Goal: Navigation & Orientation: Find specific page/section

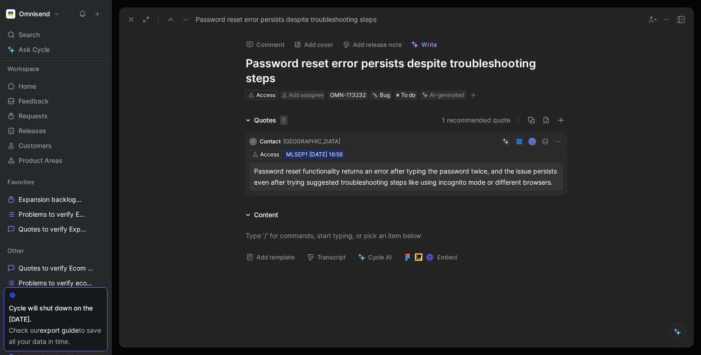
scroll to position [114, 0]
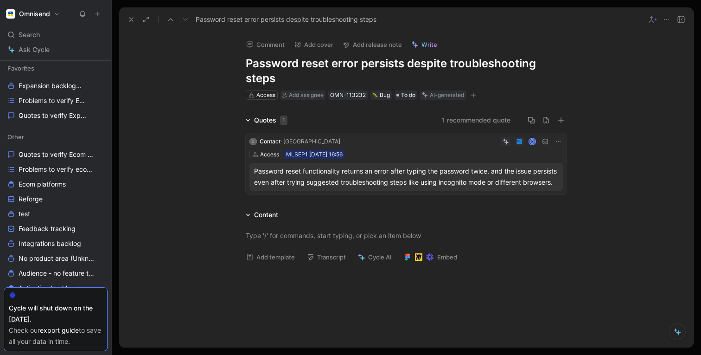
click at [199, 89] on div "Comment Add cover Add release note Write Password reset error persists despite …" at bounding box center [406, 190] width 574 height 316
click at [205, 75] on div "Comment Add cover Add release note Write Password reset error persists despite …" at bounding box center [406, 190] width 574 height 316
click at [129, 23] on icon at bounding box center [131, 19] width 7 height 7
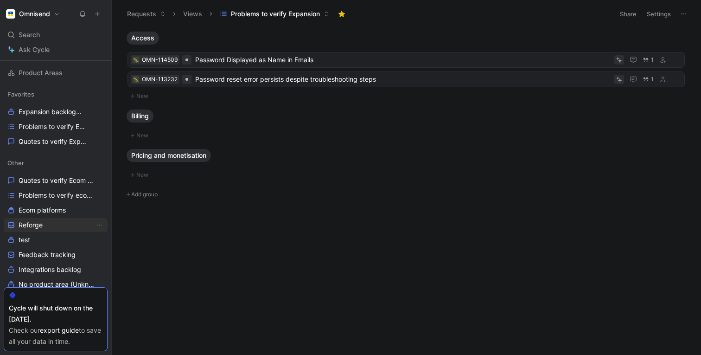
scroll to position [78, 0]
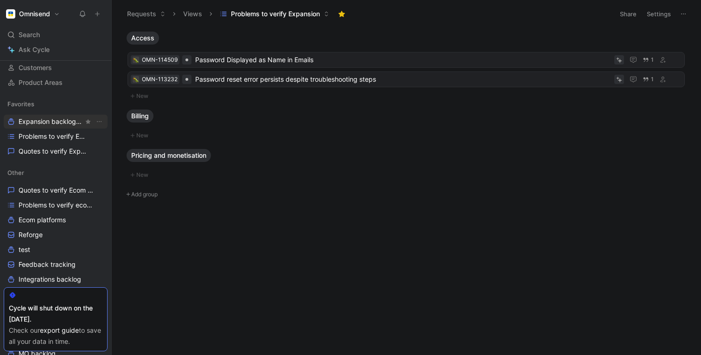
click at [31, 124] on span "Expansion backlog Other" at bounding box center [51, 122] width 65 height 10
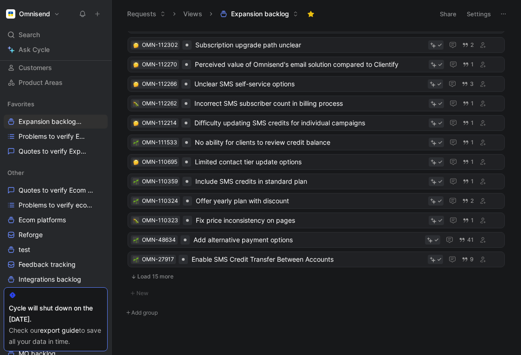
scroll to position [395, 0]
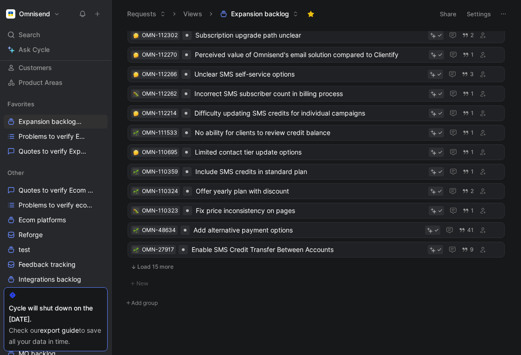
click at [157, 266] on button "Load 15 more" at bounding box center [316, 266] width 377 height 11
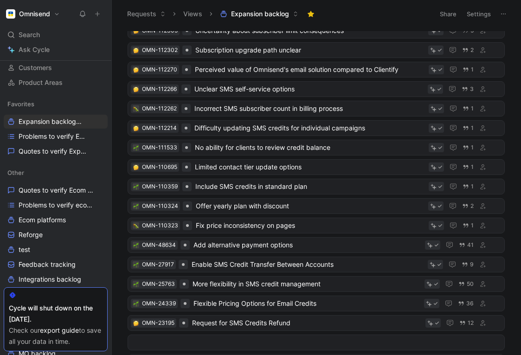
scroll to position [0, 0]
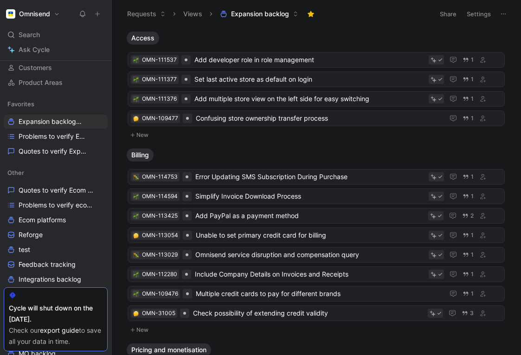
click at [502, 13] on icon at bounding box center [503, 13] width 7 height 7
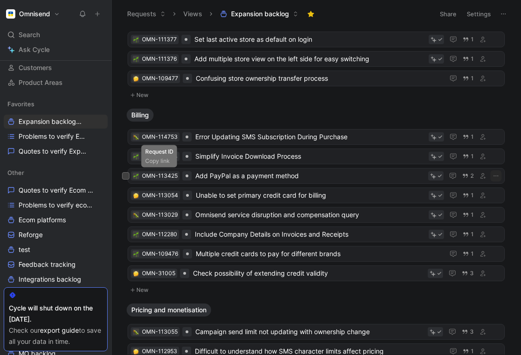
scroll to position [41, 0]
